Goal: Task Accomplishment & Management: Manage account settings

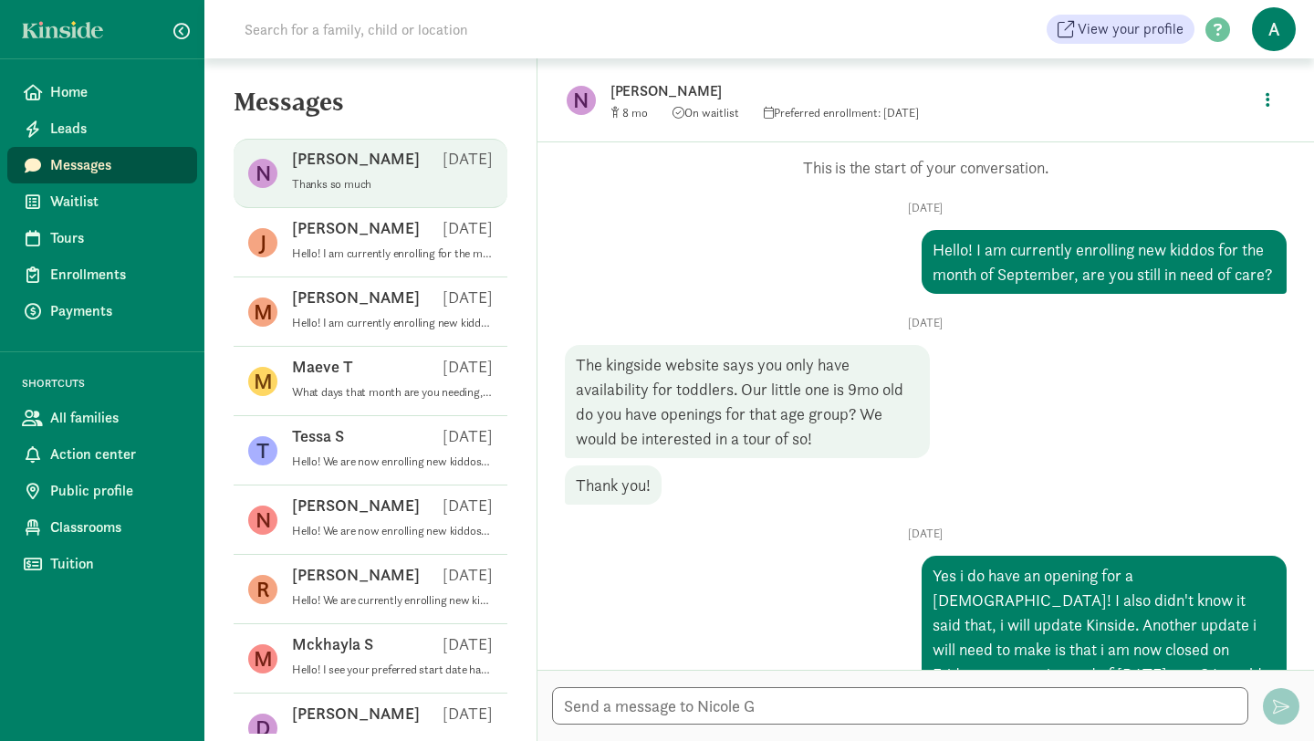
scroll to position [117, 0]
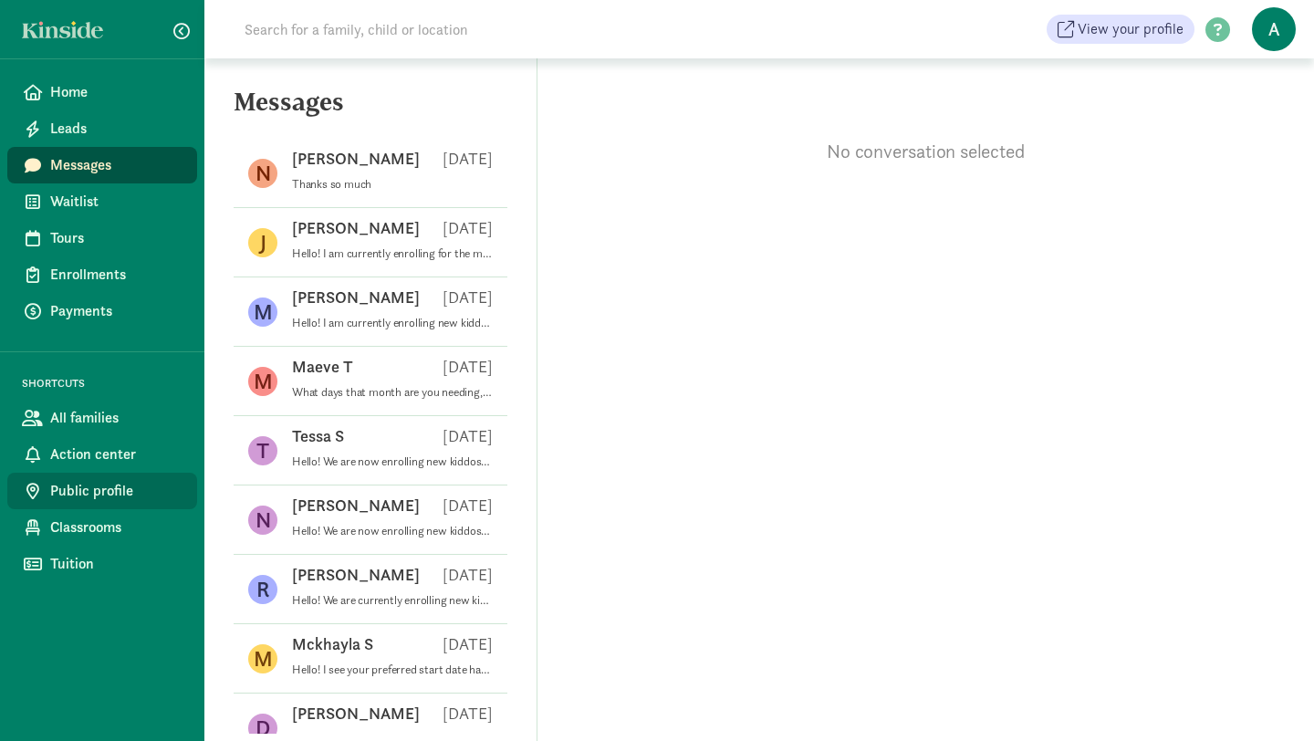
click at [118, 495] on span "Public profile" at bounding box center [116, 491] width 132 height 22
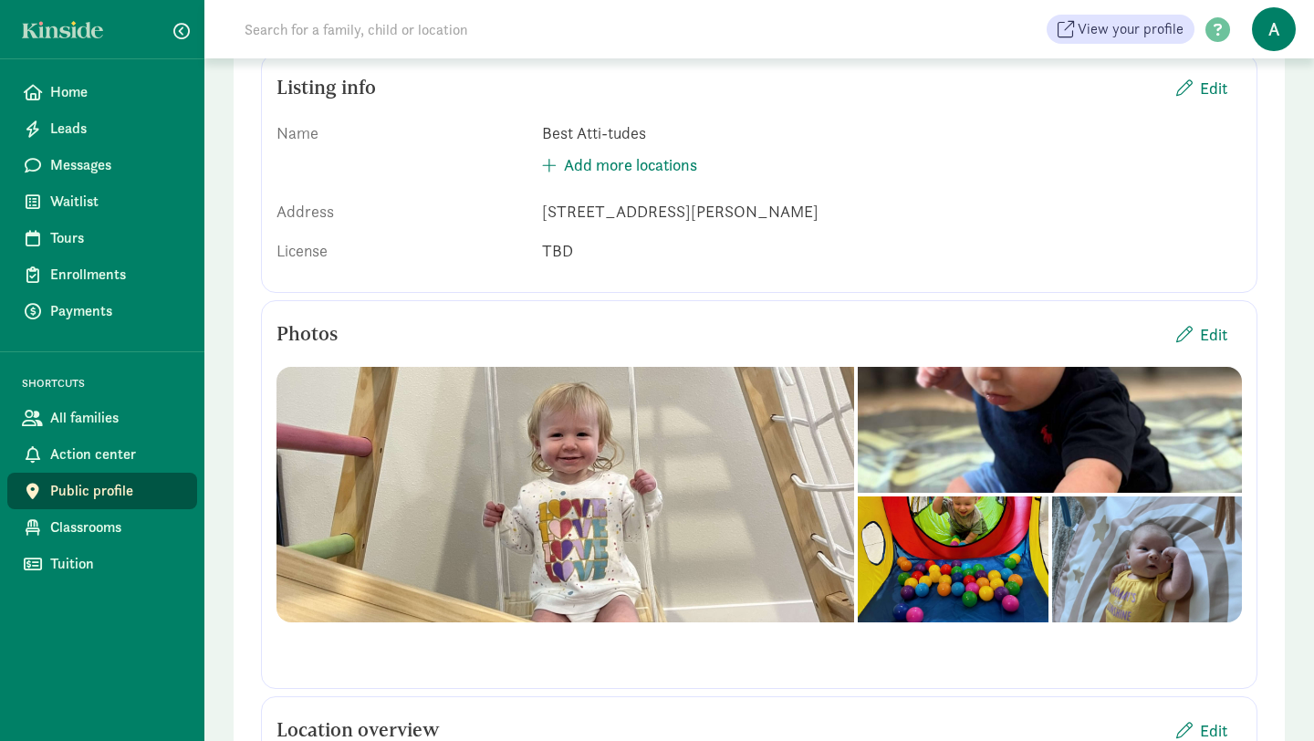
scroll to position [213, 0]
click at [847, 299] on div "Listing info Edit Name Best Atti-tudes Add more locations Address 2625 Briggs S…" at bounding box center [759, 493] width 996 height 389
click at [1200, 96] on span "Edit" at bounding box center [1213, 87] width 27 height 25
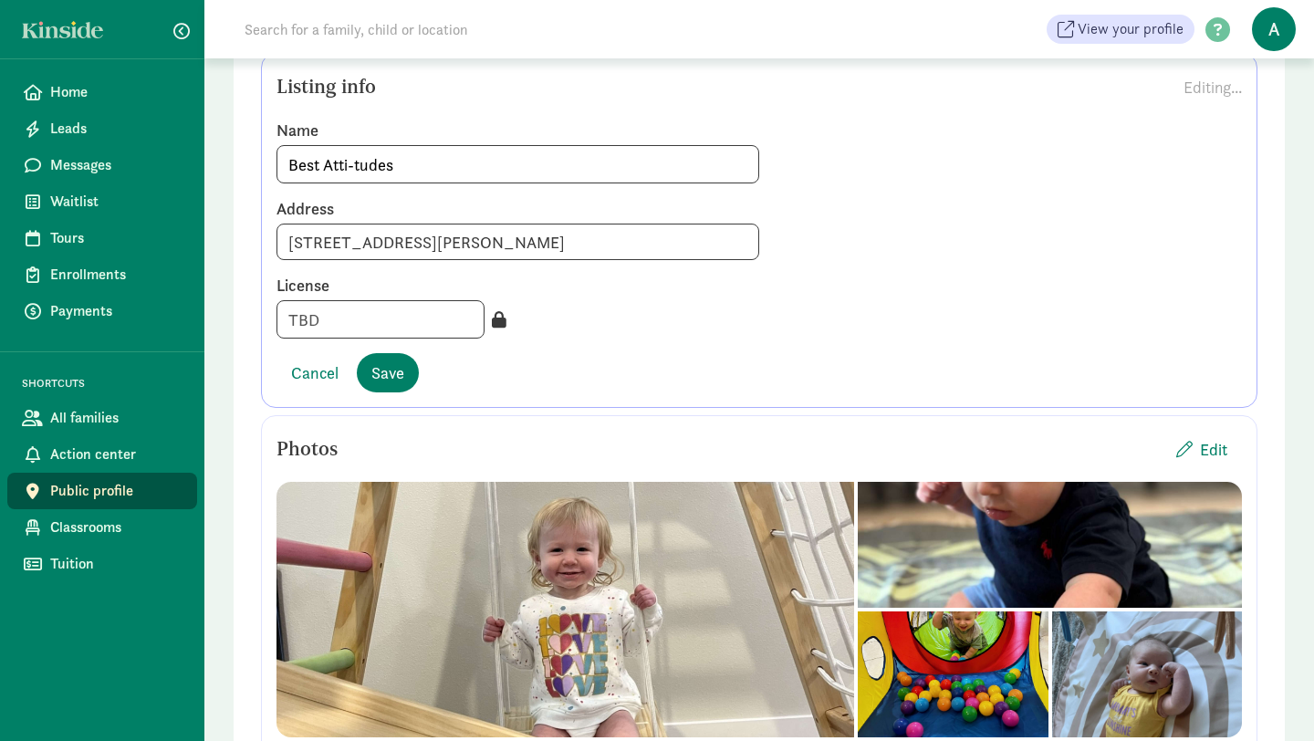
click at [492, 323] on icon at bounding box center [499, 319] width 15 height 16
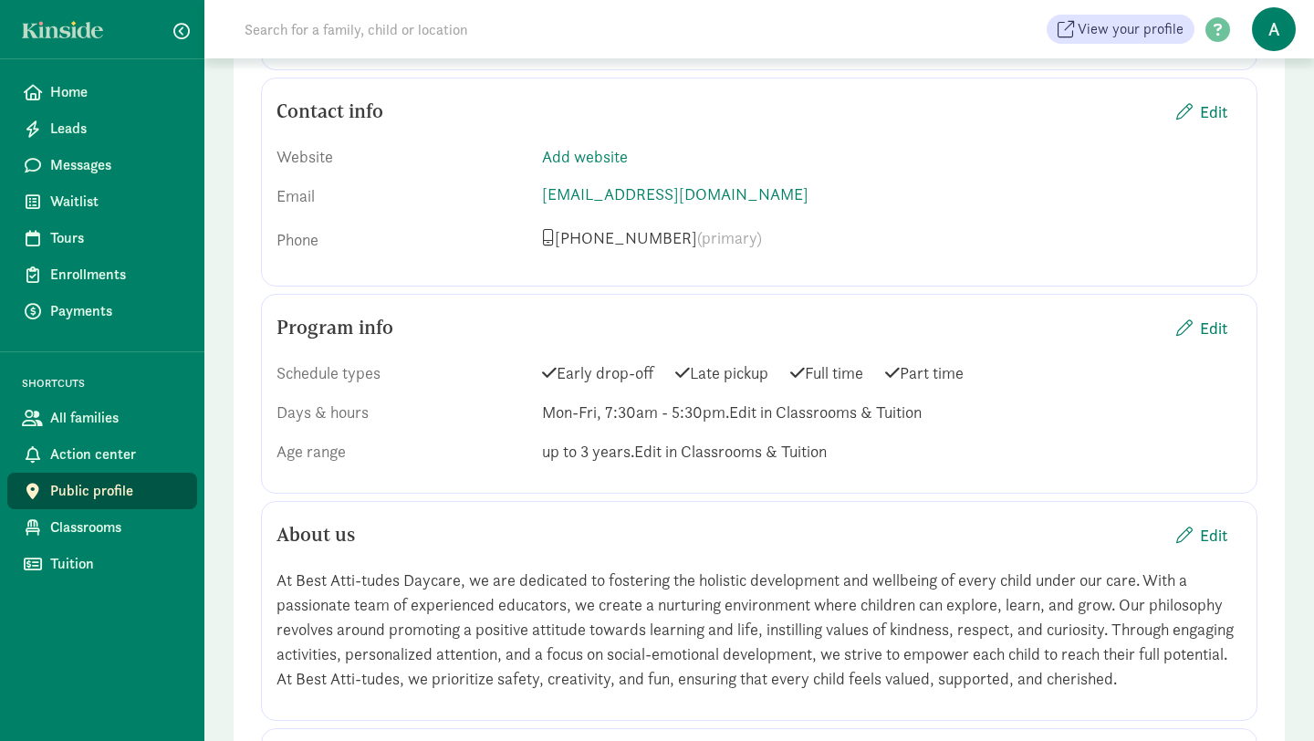
scroll to position [1414, 0]
click at [1197, 323] on span "Edit" at bounding box center [1201, 326] width 51 height 25
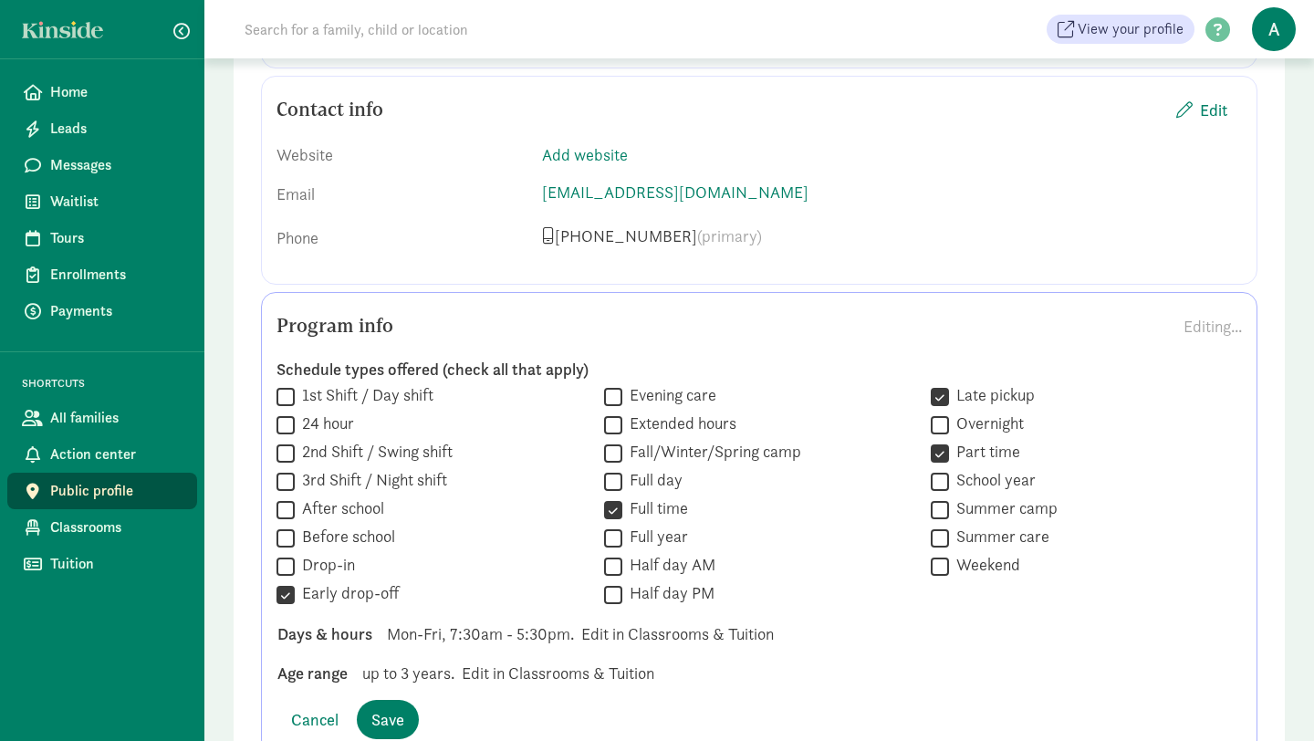
click at [941, 400] on input "Late pickup" at bounding box center [939, 396] width 18 height 25
checkbox input "false"
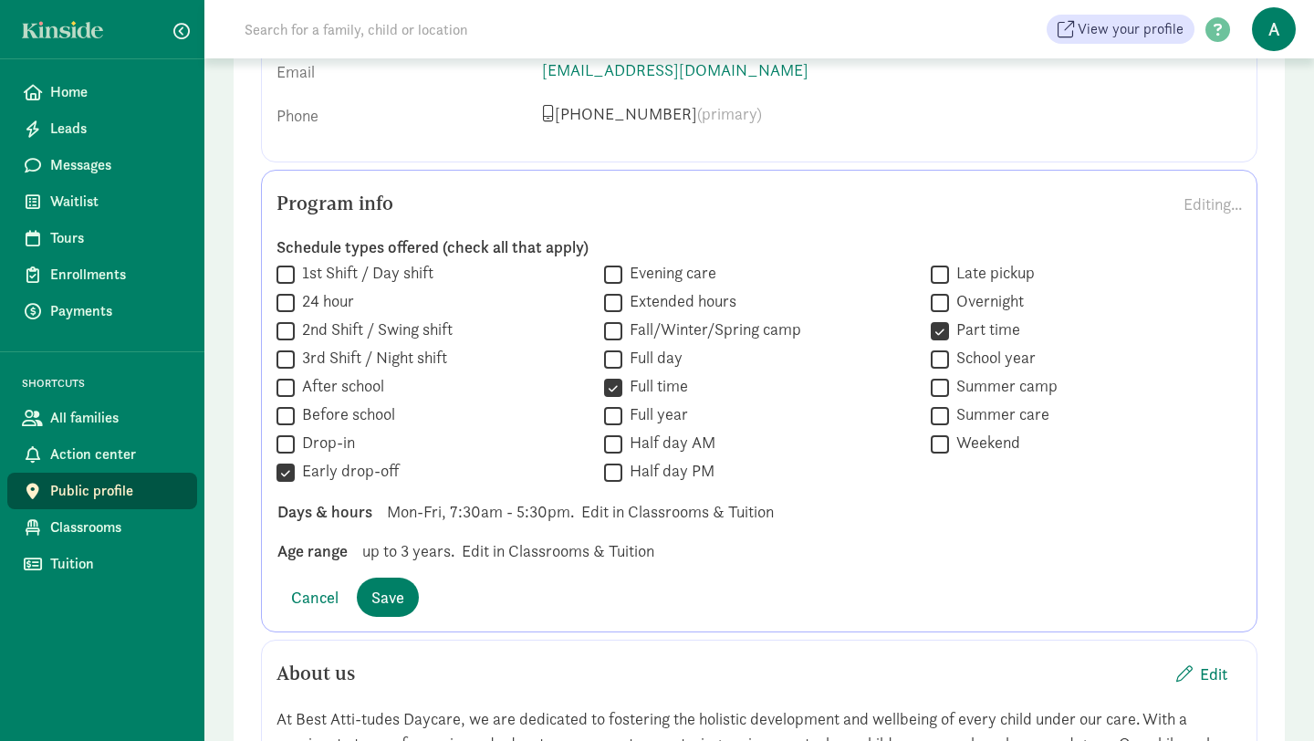
scroll to position [1550, 0]
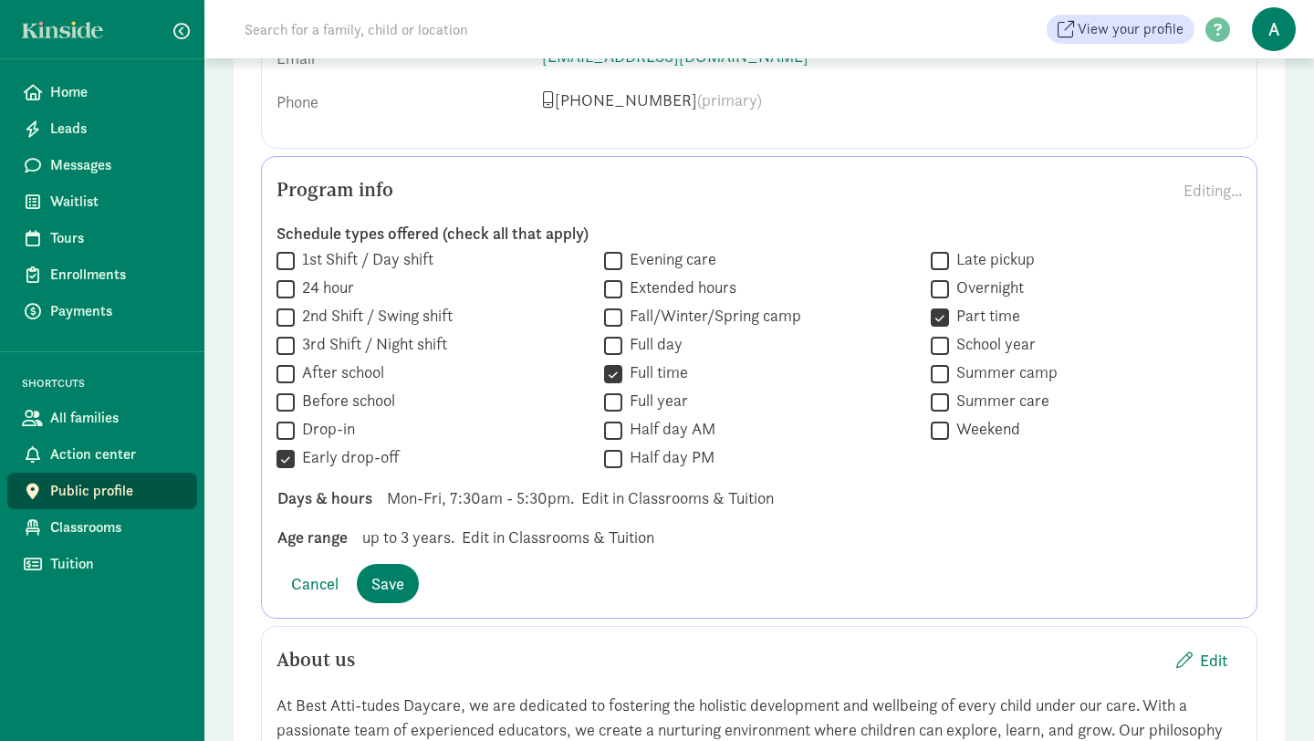
click at [486, 495] on span "Mon-Fri, 7:30am - 5:30pm." at bounding box center [480, 497] width 187 height 25
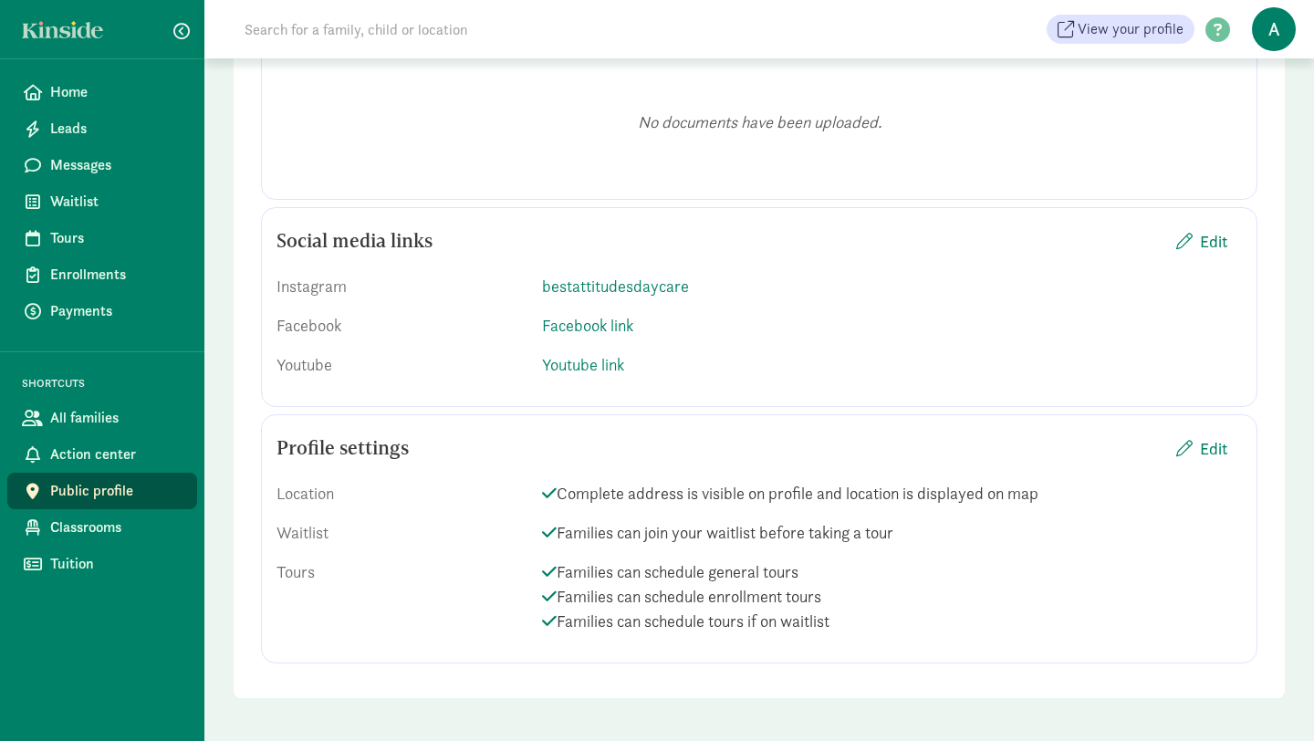
scroll to position [2797, 0]
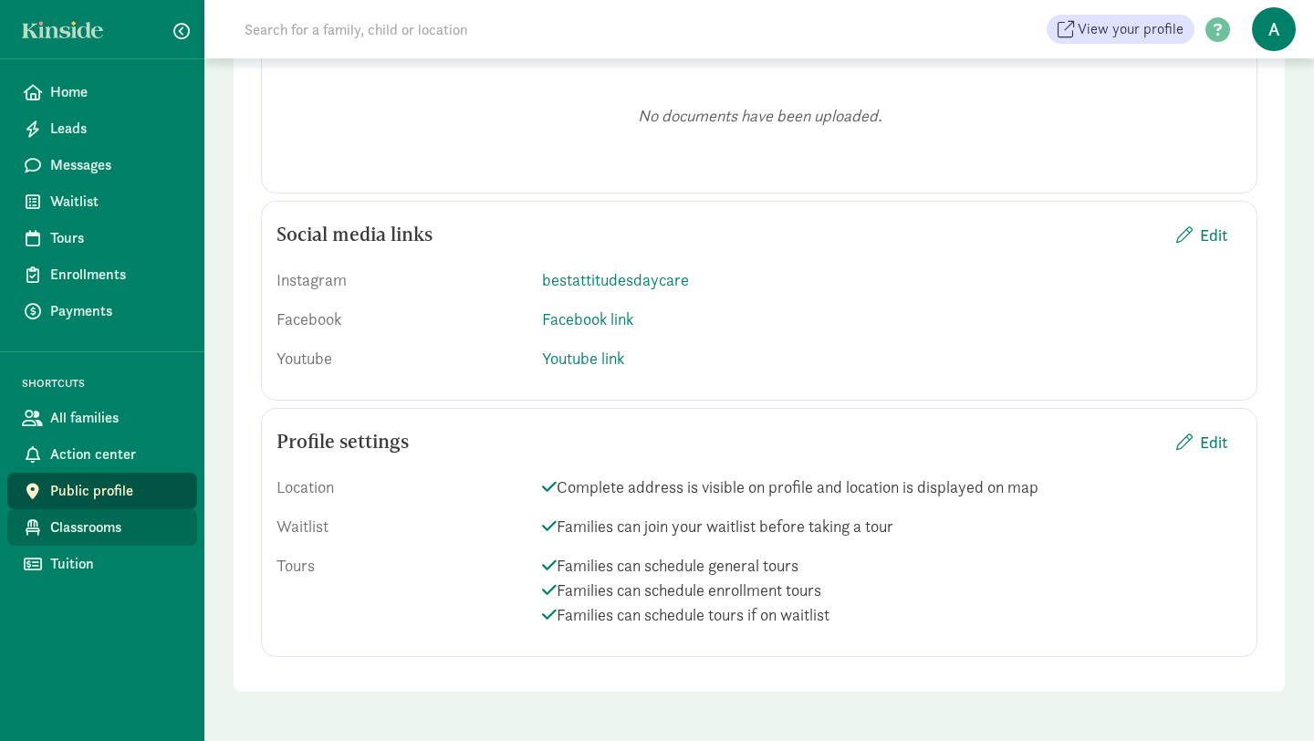
click at [74, 536] on span "Classrooms" at bounding box center [116, 527] width 132 height 22
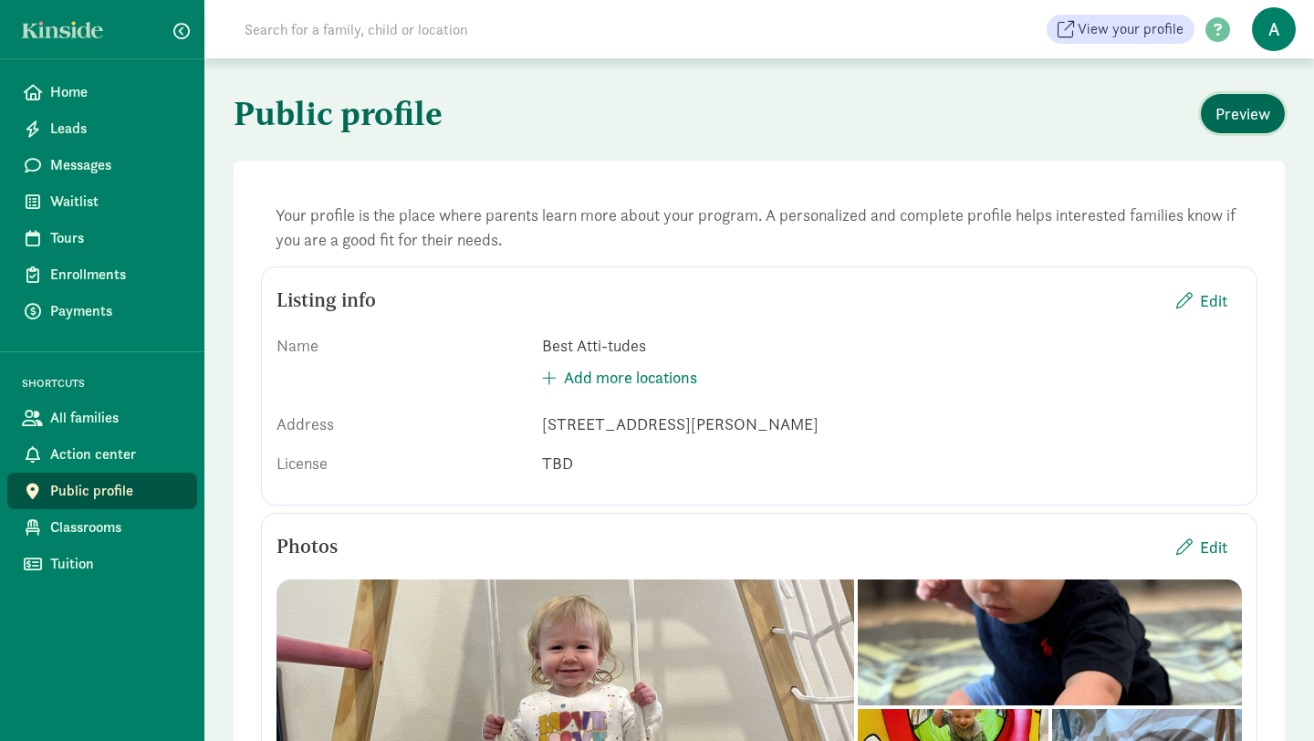
click at [1261, 121] on span "Preview" at bounding box center [1242, 113] width 55 height 25
click at [78, 533] on span "Classrooms" at bounding box center [116, 527] width 132 height 22
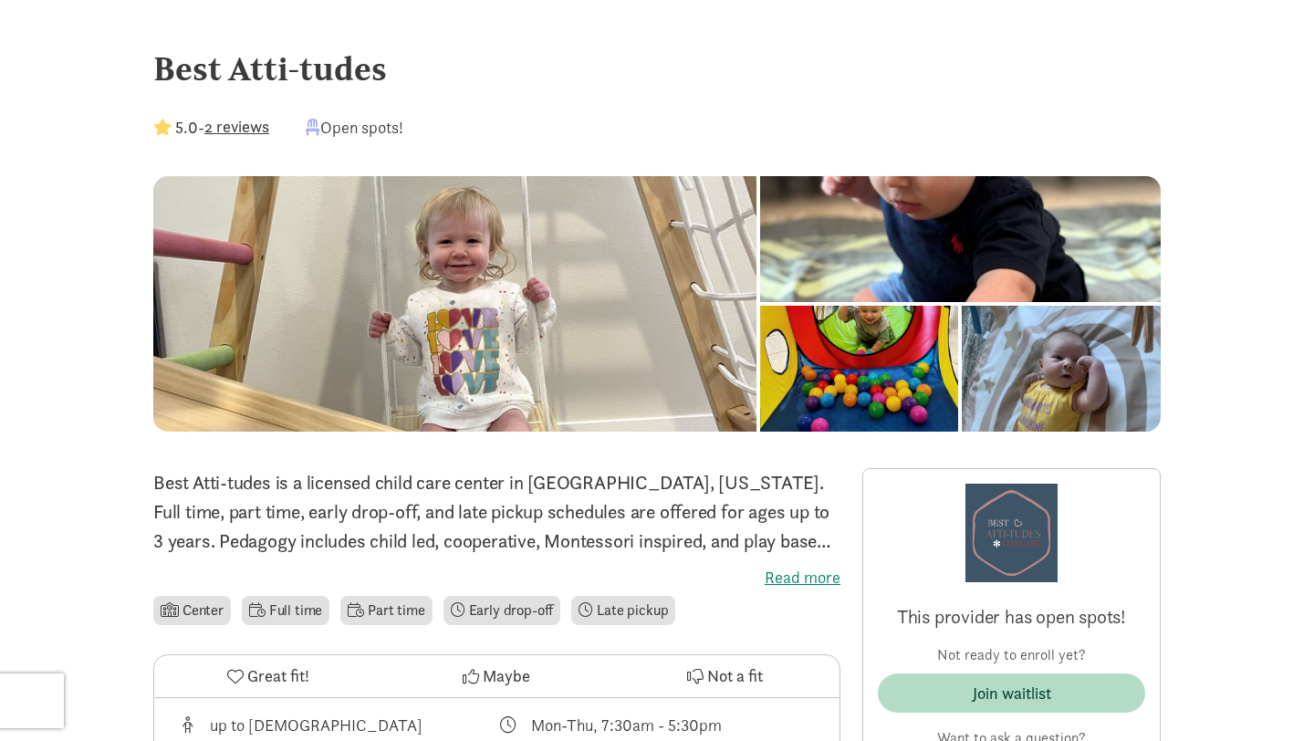
click at [255, 129] on button "2 reviews" at bounding box center [236, 126] width 65 height 25
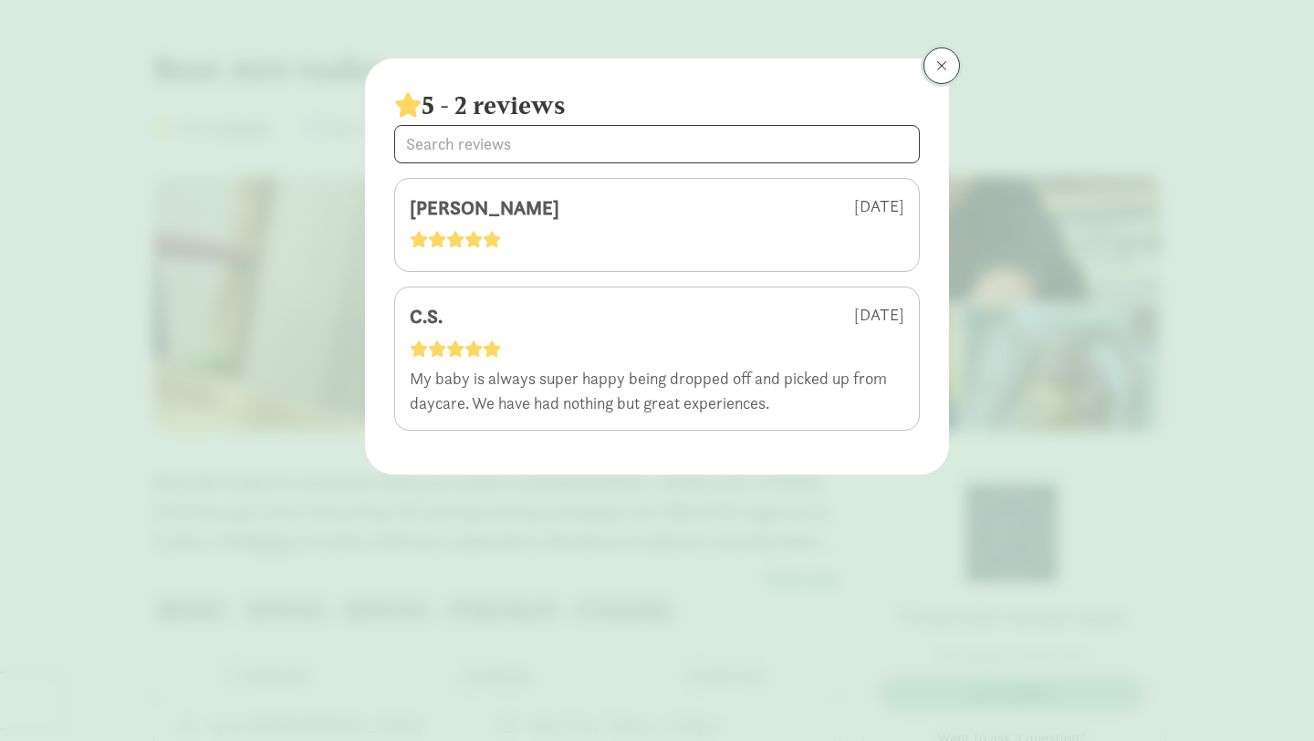
click at [943, 65] on span at bounding box center [941, 65] width 11 height 15
